Goal: Information Seeking & Learning: Learn about a topic

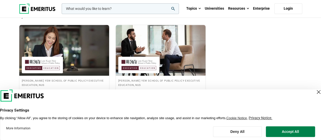
click at [315, 92] on div "Close Layer" at bounding box center [318, 91] width 7 height 7
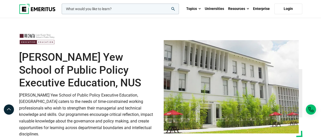
click at [70, 35] on div at bounding box center [88, 42] width 139 height 18
click at [104, 42] on div at bounding box center [88, 42] width 139 height 18
click at [138, 78] on h1 "[PERSON_NAME] Yew School of Public Policy Executive Education, NUS" at bounding box center [88, 70] width 139 height 38
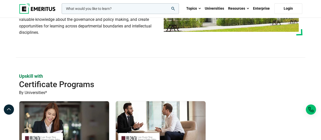
scroll to position [203, 0]
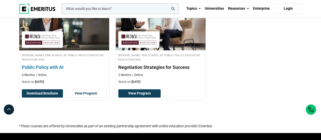
click at [58, 35] on img at bounding box center [42, 39] width 36 height 11
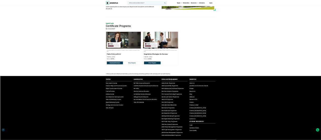
scroll to position [0, 0]
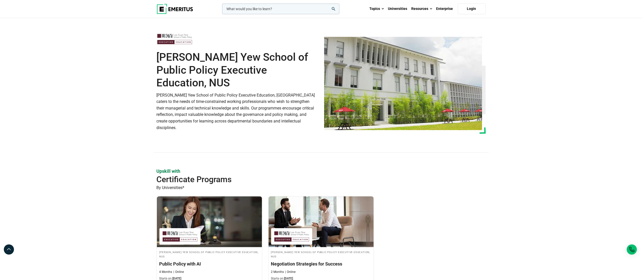
click at [321, 74] on section "[PERSON_NAME] Yew School of Public Policy Executive Education, NUS [PERSON_NAME…" at bounding box center [321, 93] width 642 height 150
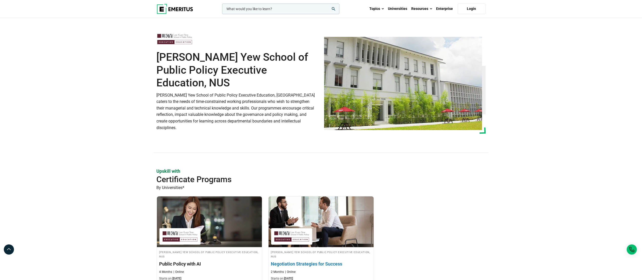
click at [317, 140] on img at bounding box center [321, 222] width 116 height 56
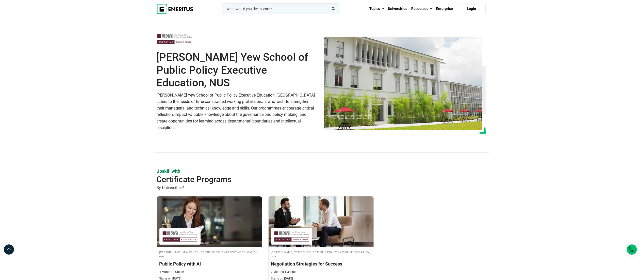
drag, startPoint x: 551, startPoint y: 6, endPoint x: 553, endPoint y: 0, distance: 6.5
click at [321, 6] on header "leadership marketing project management data science product management Topics …" at bounding box center [321, 9] width 642 height 18
